Goal: Information Seeking & Learning: Learn about a topic

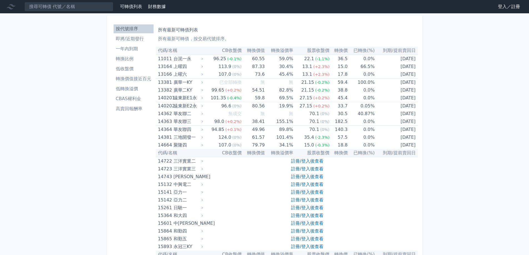
click at [137, 46] on li "一年內到期" at bounding box center [134, 49] width 40 height 7
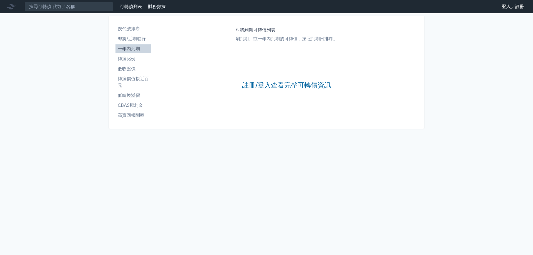
click at [126, 62] on li "轉換比例" at bounding box center [133, 59] width 36 height 7
click at [135, 113] on li "高賣回報酬率" at bounding box center [133, 115] width 36 height 7
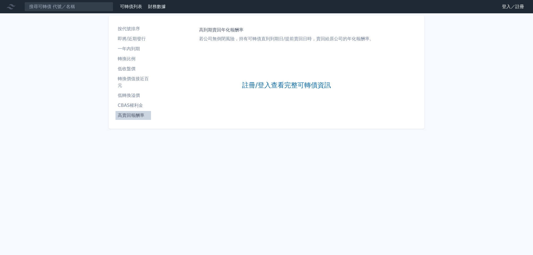
click at [135, 106] on li "CBAS權利金" at bounding box center [133, 105] width 36 height 7
click at [137, 92] on li "低轉換溢價" at bounding box center [133, 95] width 36 height 7
click at [137, 109] on link "CBAS權利金" at bounding box center [133, 105] width 36 height 9
click at [137, 86] on li "轉換價值接近百元" at bounding box center [133, 82] width 36 height 13
click at [138, 79] on li "轉換價值接近百元" at bounding box center [133, 82] width 36 height 13
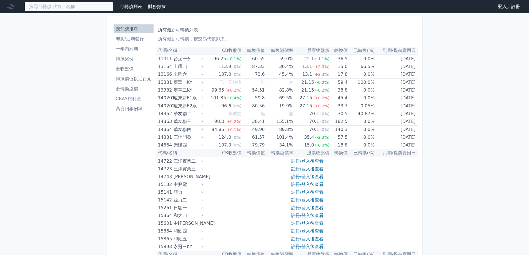
click at [92, 6] on input at bounding box center [68, 6] width 89 height 9
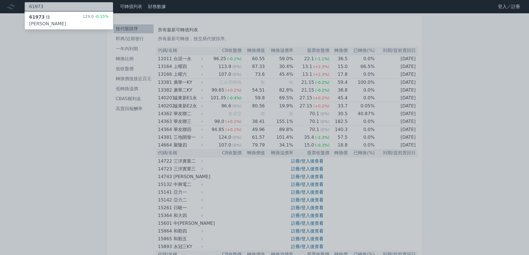
type input "61973"
click at [83, 18] on div "61973 佳必琪三 129.0 -0.15%" at bounding box center [69, 21] width 88 height 18
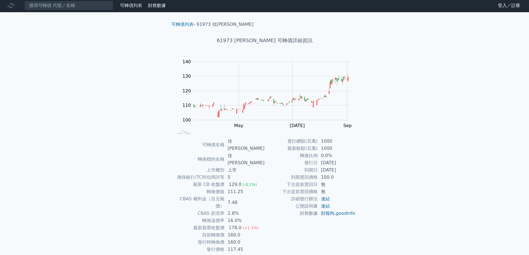
scroll to position [2, 0]
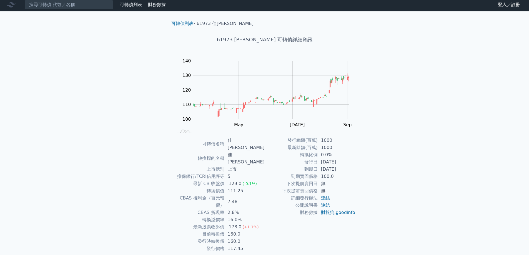
click at [135, 109] on div "可轉債列表 財務數據 可轉債列表 財務數據 登入／註冊 登入／註冊 可轉債列表 › 61973 佳必琪三 61973 佳必琪三 可轉債詳細資訊 Zoom Ou…" at bounding box center [264, 137] width 529 height 279
click at [255, 182] on span "(-0.1%)" at bounding box center [249, 184] width 14 height 4
click at [270, 190] on td "下次提前賣回價格" at bounding box center [291, 190] width 53 height 7
